Goal: Task Accomplishment & Management: Manage account settings

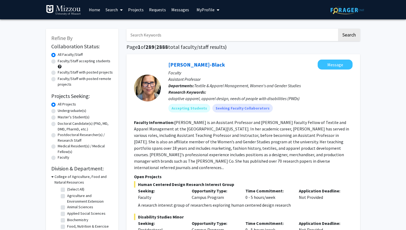
click at [214, 10] on span "My profile dropdown to access profile and logout" at bounding box center [216, 10] width 5 height 19
click at [220, 25] on span "[PERSON_NAME]" at bounding box center [230, 25] width 32 height 6
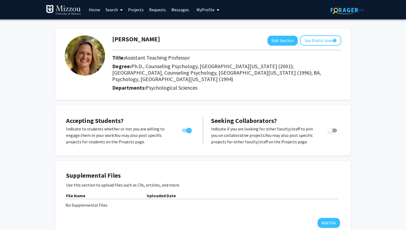
click at [189, 132] on span "Toggle" at bounding box center [188, 130] width 5 height 5
click at [185, 132] on input "Would you like to permit student requests?" at bounding box center [184, 132] width 0 height 0
checkbox input "false"
click at [157, 11] on link "Requests" at bounding box center [157, 9] width 22 height 19
